Goal: Check status: Check status

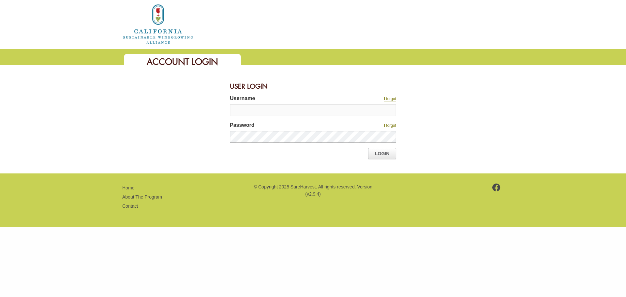
click at [245, 108] on input "Username" at bounding box center [313, 110] width 166 height 12
type input "*****"
click at [378, 156] on link "Login" at bounding box center [382, 153] width 28 height 11
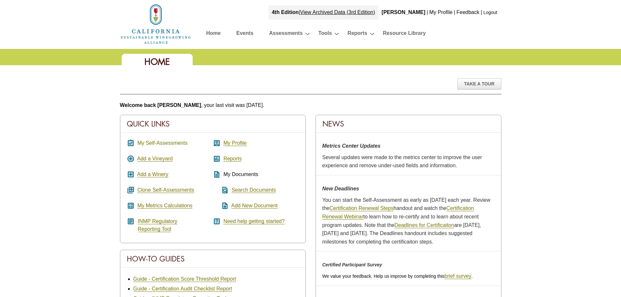
click at [153, 143] on link "My Self-Assessments" at bounding box center [162, 143] width 50 height 6
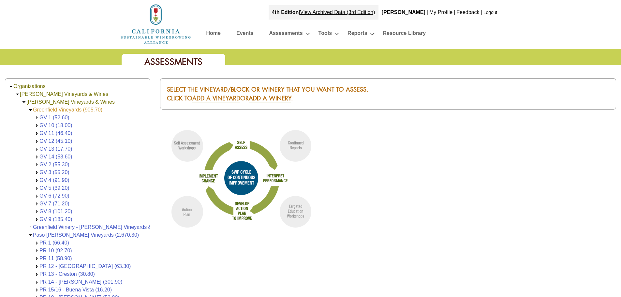
click at [54, 109] on link "Greenfield Vineyards (905.70)" at bounding box center [67, 110] width 69 height 6
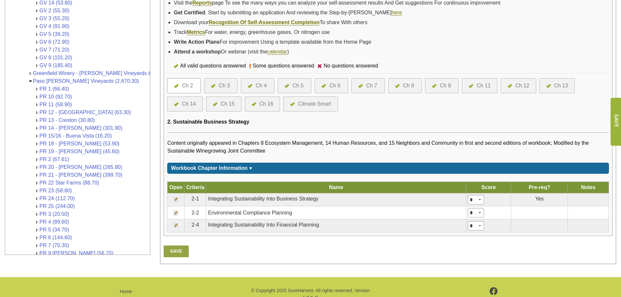
scroll to position [196, 0]
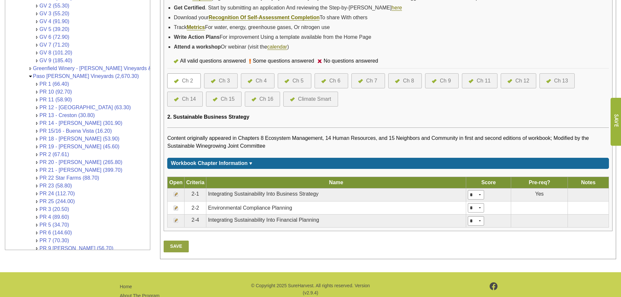
click at [336, 80] on div "Ch 6" at bounding box center [334, 81] width 11 height 8
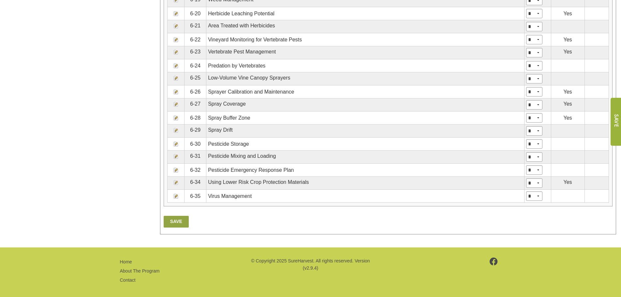
scroll to position [619, 0]
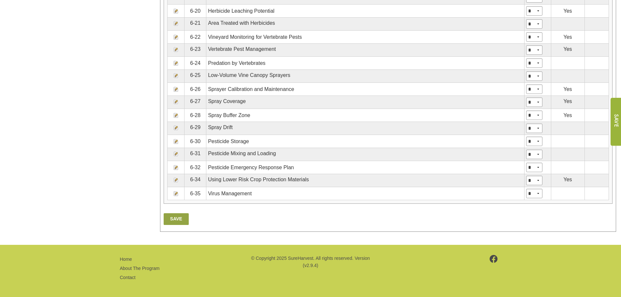
click at [176, 180] on img at bounding box center [175, 179] width 5 height 5
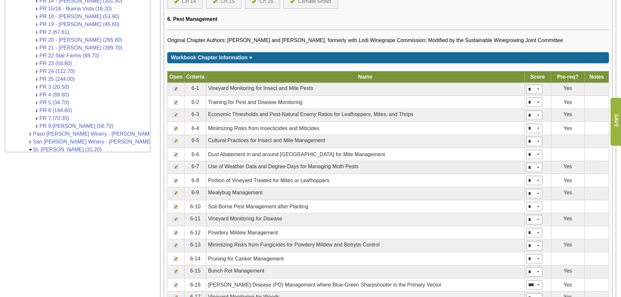
scroll to position [489, 0]
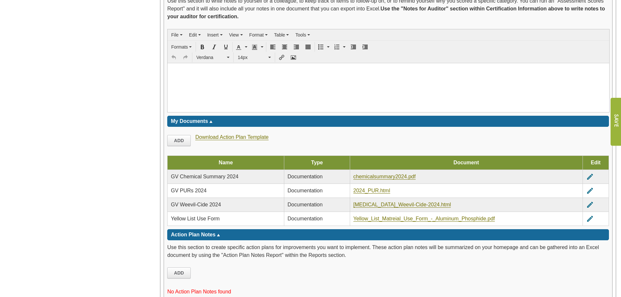
scroll to position [782, 0]
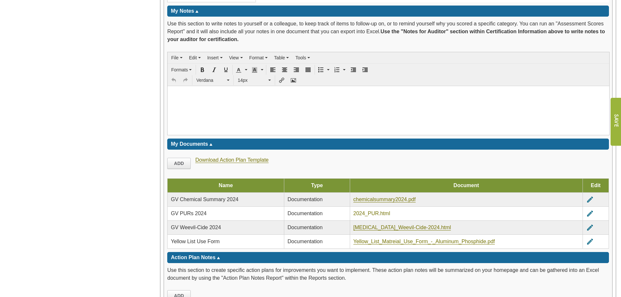
click at [374, 211] on link "2024_PUR.html" at bounding box center [371, 214] width 37 height 6
click at [397, 241] on link "Yellow_List_Matreial_Use_Form_-_Aluminum_Phosphide.pdf" at bounding box center [424, 242] width 142 height 6
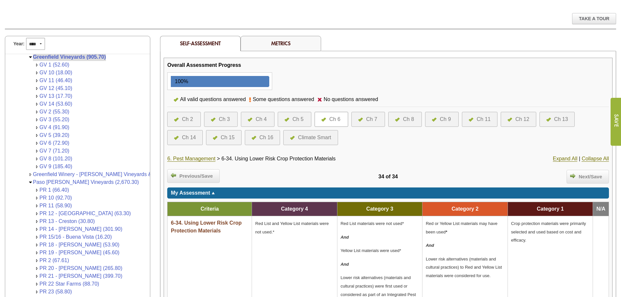
scroll to position [0, 0]
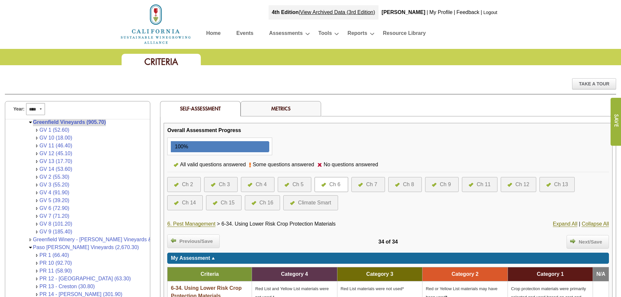
click at [491, 10] on link "Logout" at bounding box center [491, 12] width 14 height 5
